Goal: Information Seeking & Learning: Learn about a topic

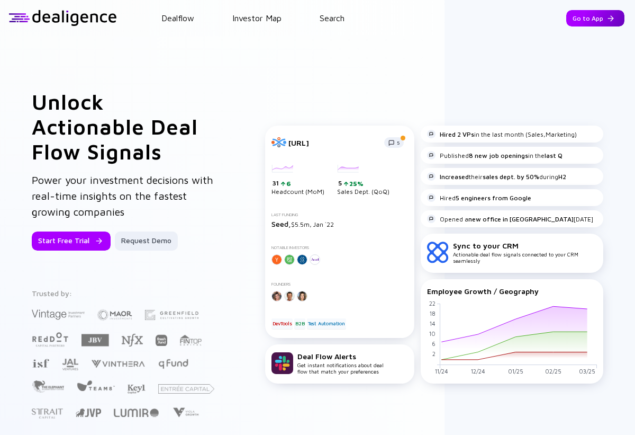
click at [594, 17] on div "Go to App" at bounding box center [596, 18] width 58 height 16
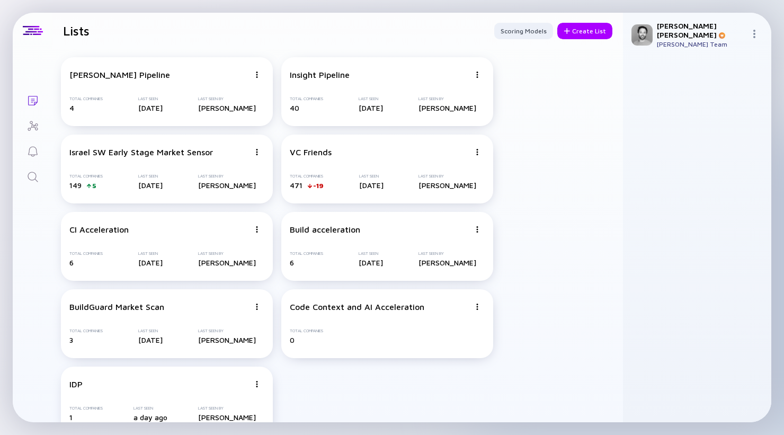
click at [32, 120] on icon "Investor Map" at bounding box center [32, 126] width 13 height 13
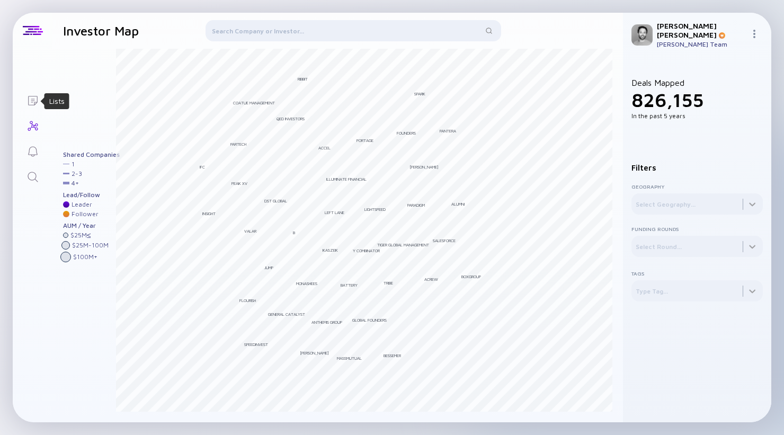
click at [31, 96] on icon "Lists" at bounding box center [32, 100] width 13 height 13
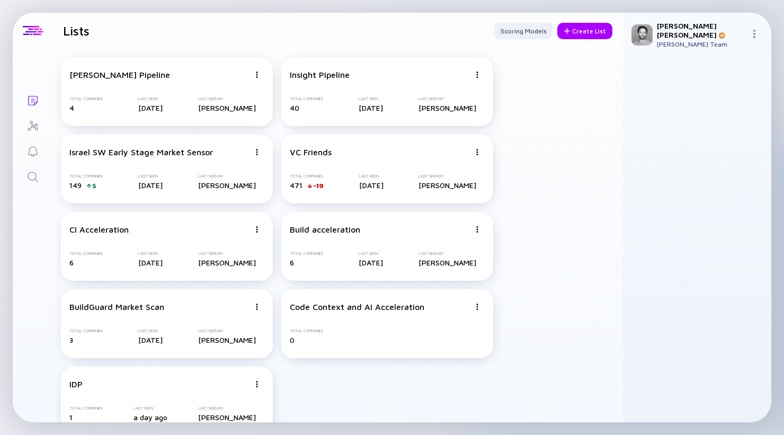
click at [32, 33] on div at bounding box center [33, 31] width 20 height 10
click at [762, 35] on div at bounding box center [756, 35] width 13 height 10
click at [583, 139] on div "Shimon's Pipeline Total Companies 4 Last Seen [DATE] Last Seen By [PERSON_NAME]…" at bounding box center [337, 246] width 570 height 395
click at [38, 177] on icon "Search" at bounding box center [32, 176] width 13 height 13
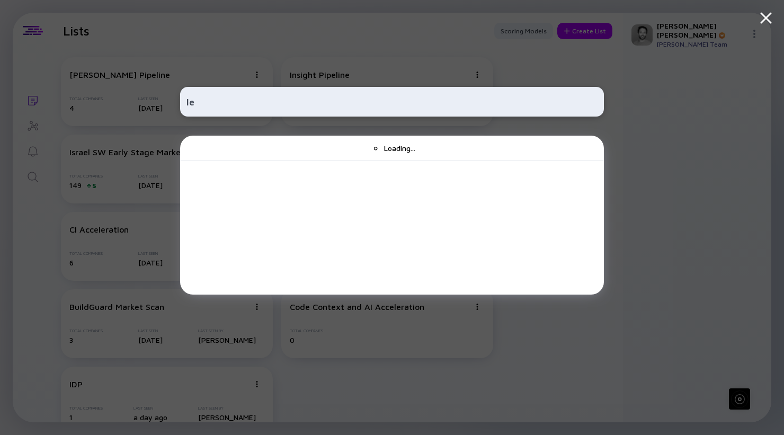
type input "l"
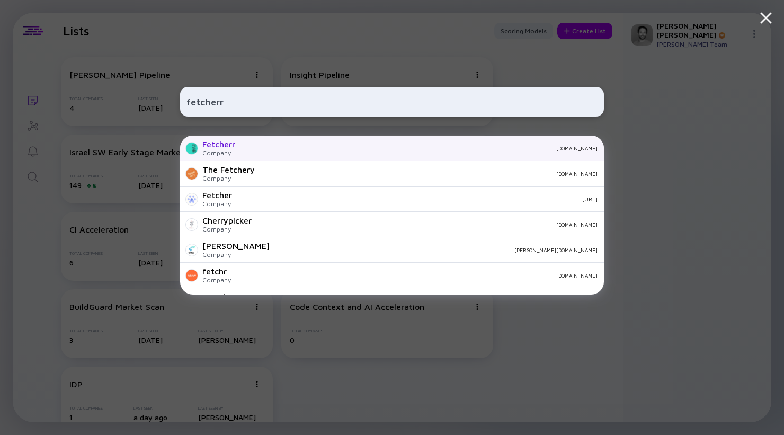
type input "fetcherr"
click at [283, 152] on div "Fetcherr Company [DOMAIN_NAME]" at bounding box center [392, 148] width 424 height 25
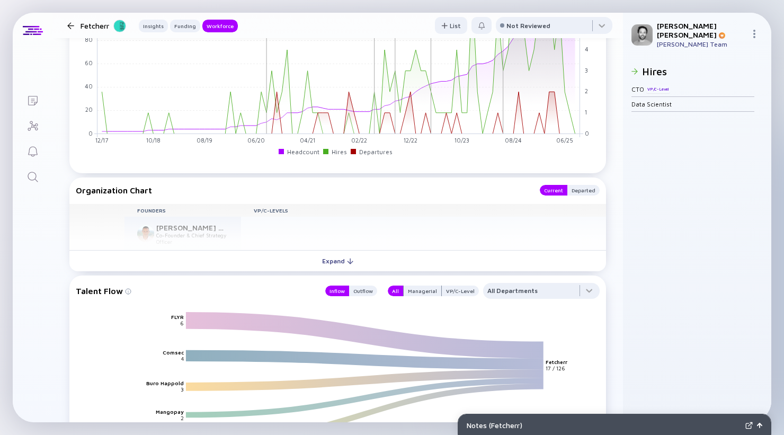
scroll to position [1083, 0]
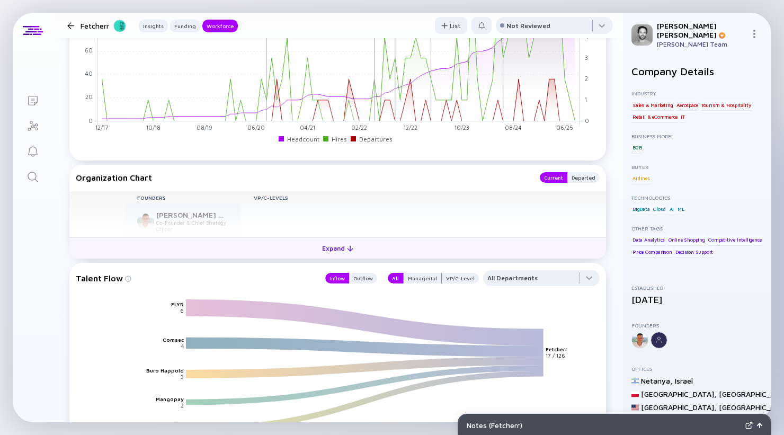
click at [307, 251] on button "Expand" at bounding box center [337, 247] width 536 height 21
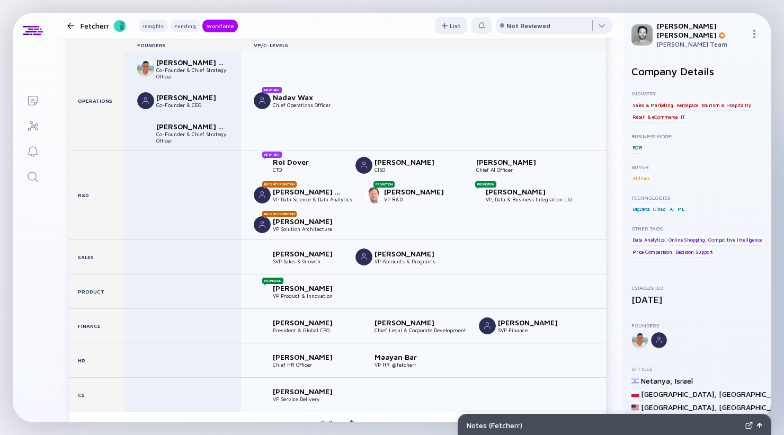
scroll to position [1230, 0]
